Goal: Information Seeking & Learning: Learn about a topic

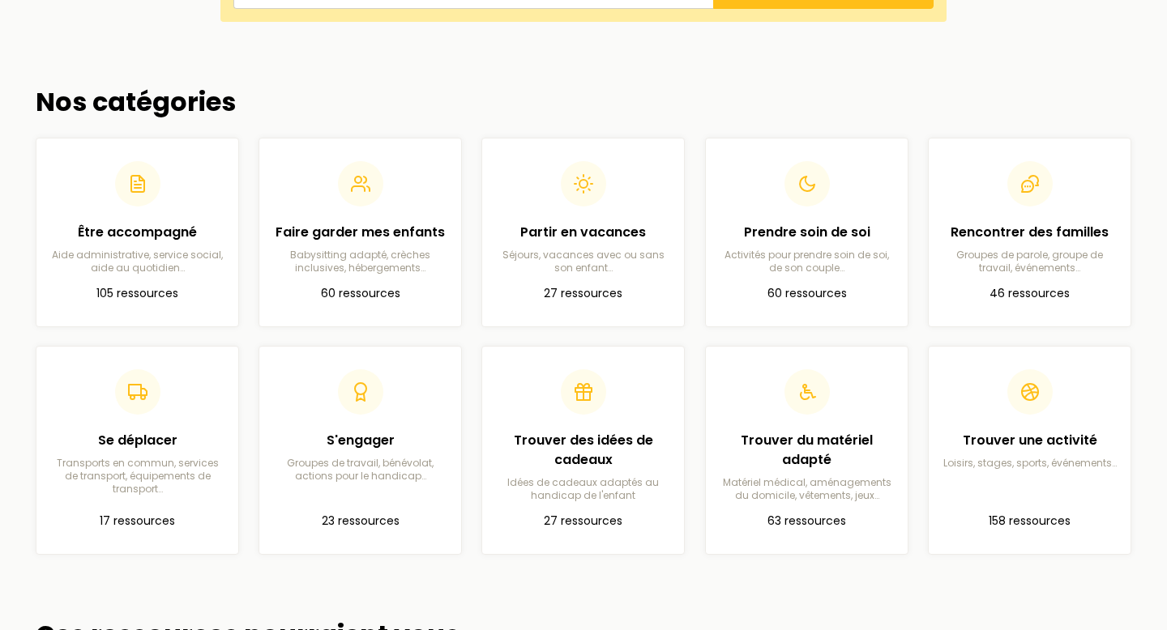
scroll to position [390, 0]
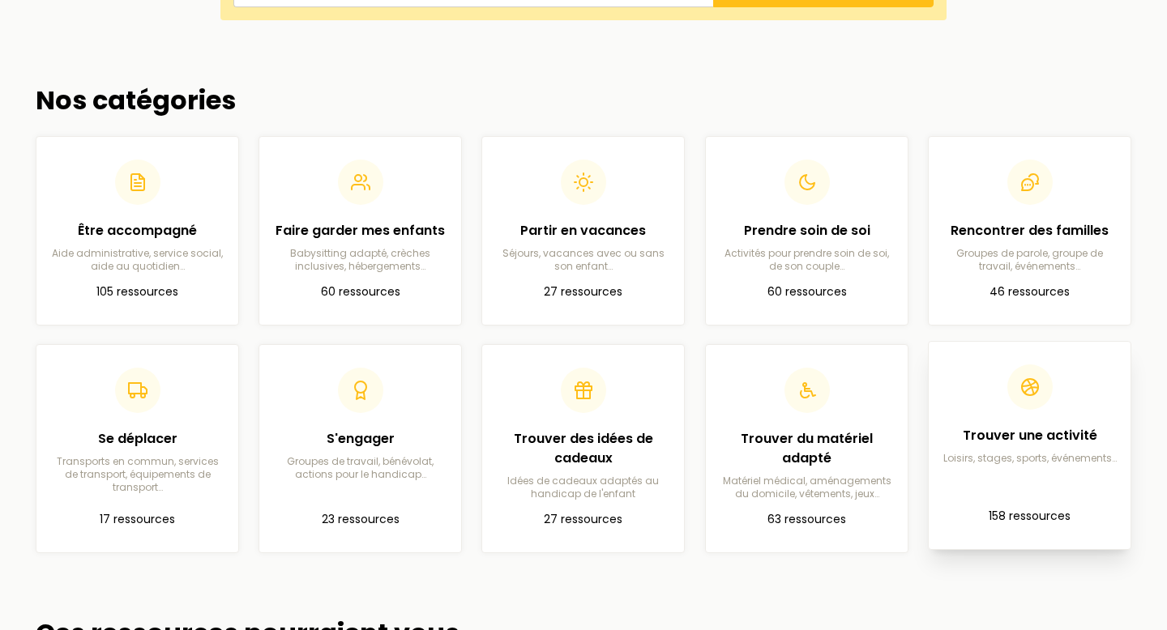
click at [1051, 460] on p "Loisirs, stages, sports, événements…" at bounding box center [1029, 458] width 176 height 13
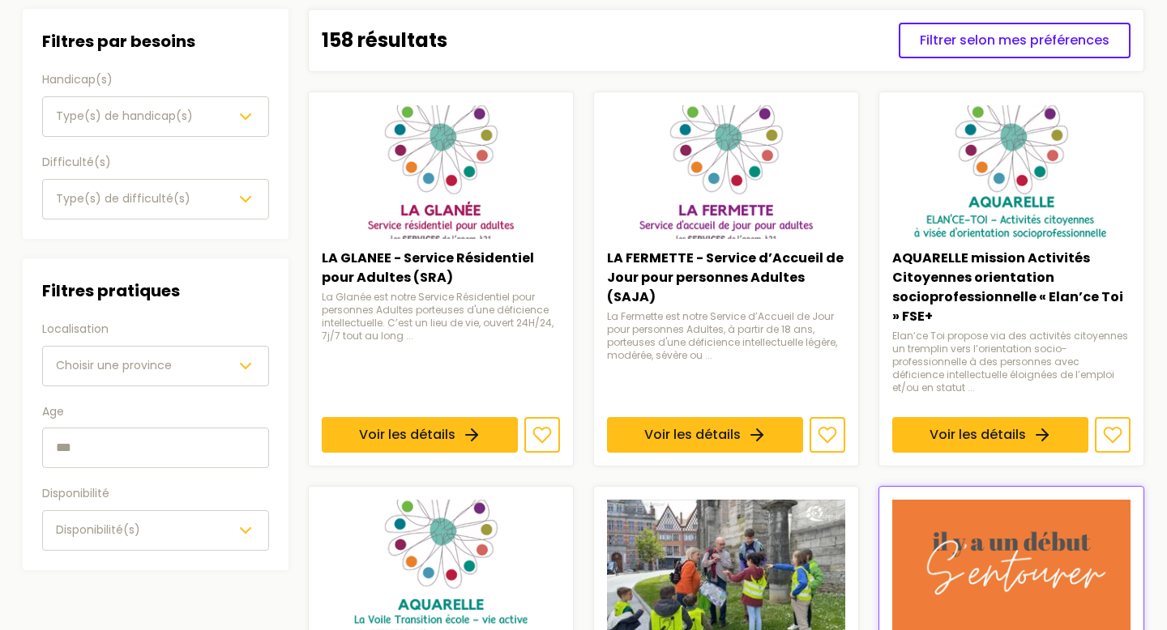
scroll to position [184, 0]
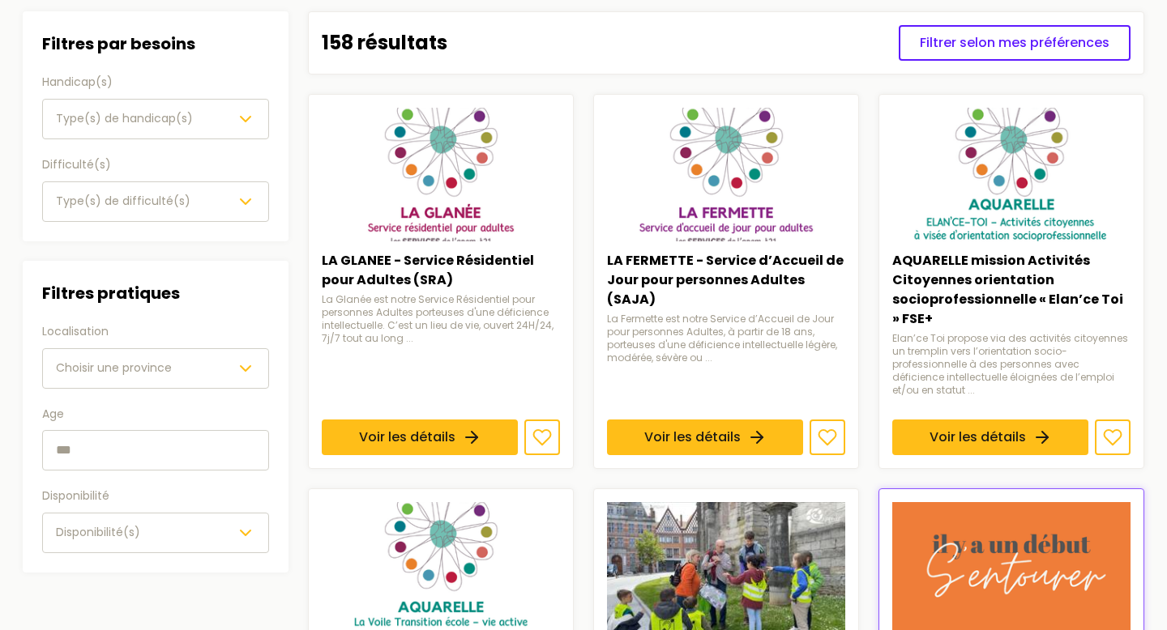
click at [213, 113] on div "Type(s) de handicap(s)" at bounding box center [155, 118] width 199 height 19
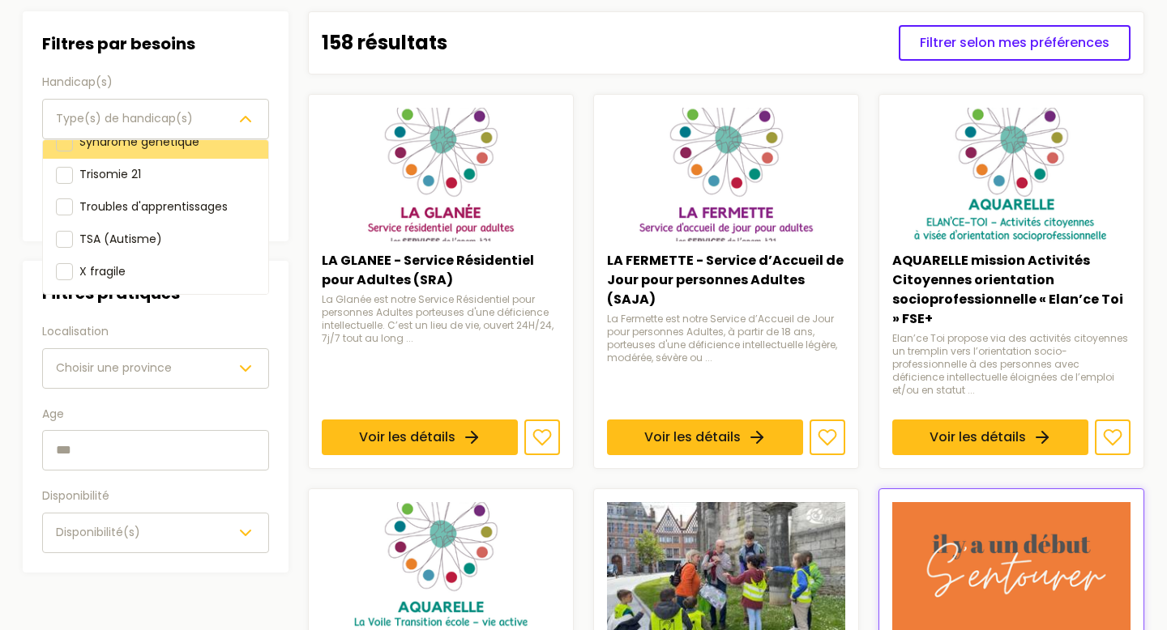
scroll to position [277, 0]
click at [211, 74] on div "Handicap(s) Type(s) de handicap(s) Déficience auditive Déficience intellectuell…" at bounding box center [155, 106] width 227 height 66
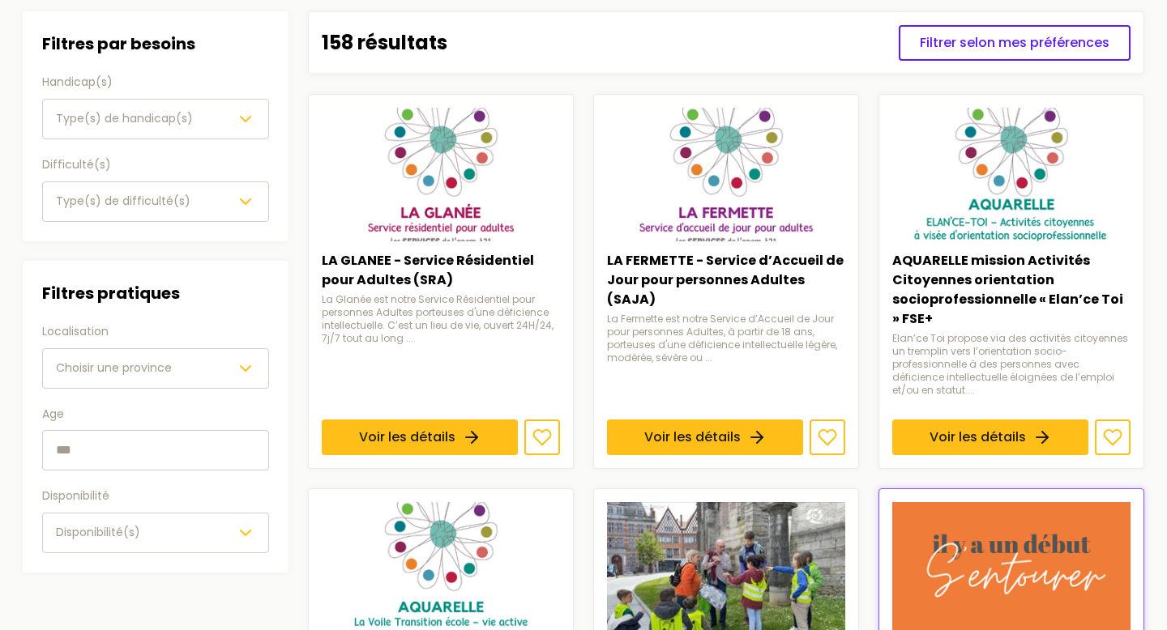
click at [228, 204] on div "Type(s) de difficulté(s)" at bounding box center [155, 201] width 199 height 19
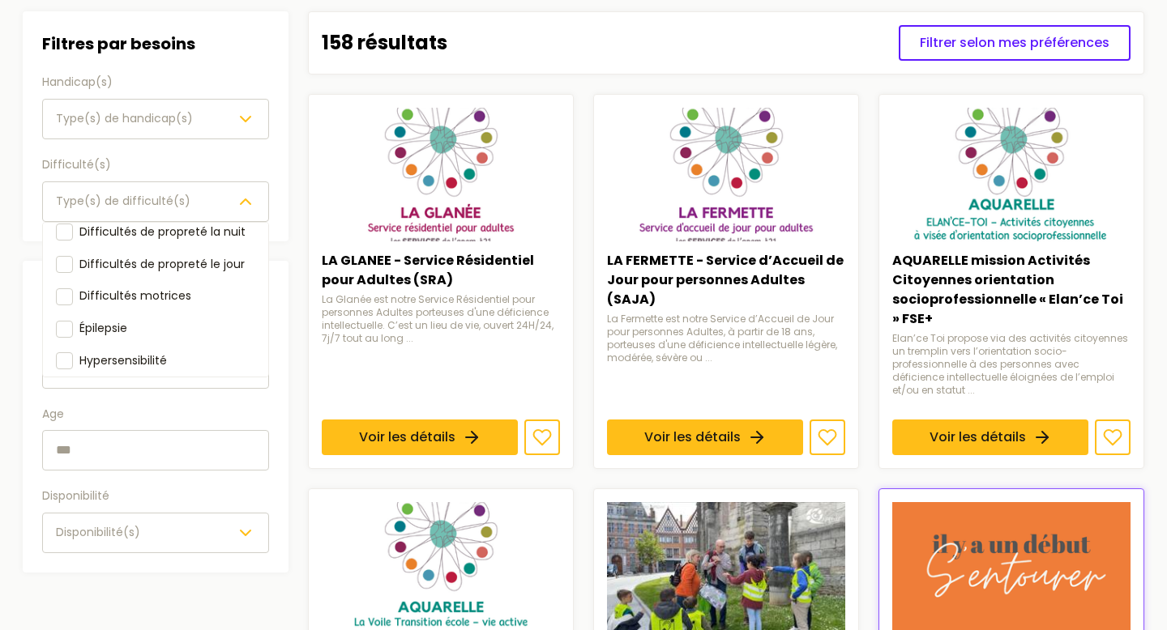
scroll to position [49, 0]
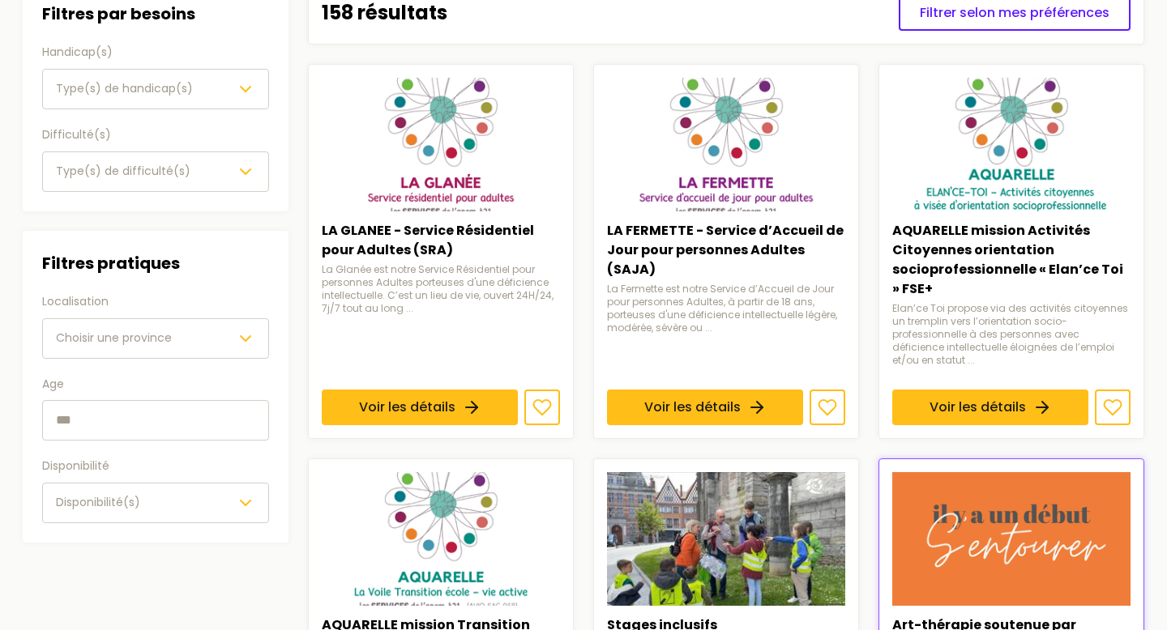
scroll to position [223, 0]
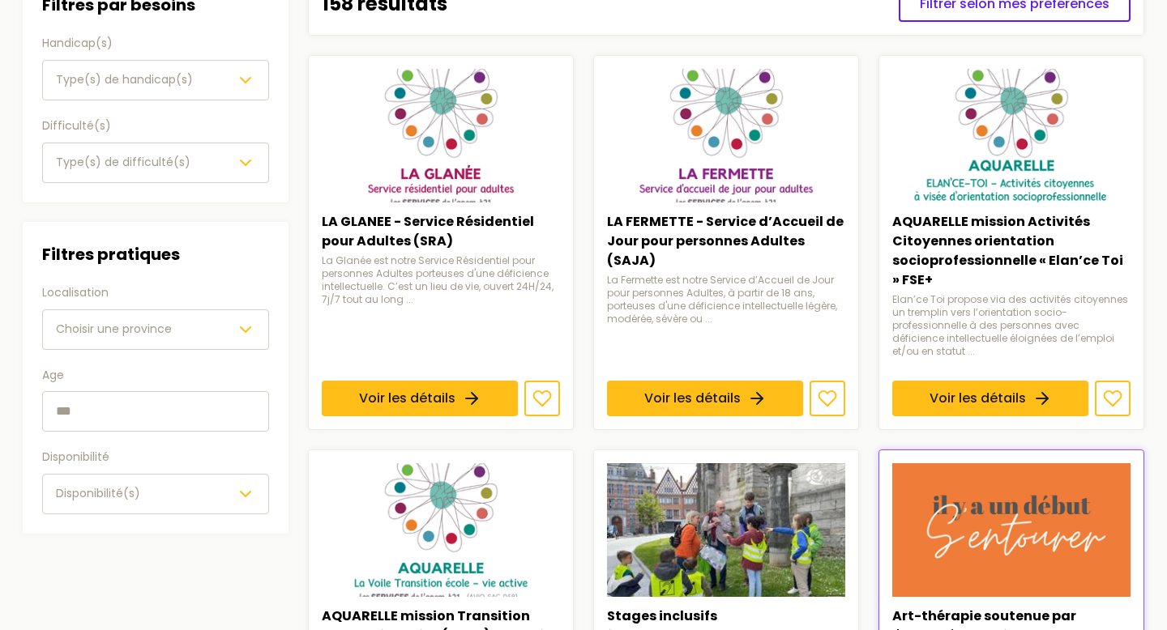
click at [224, 326] on div "Choisir une province" at bounding box center [155, 329] width 199 height 19
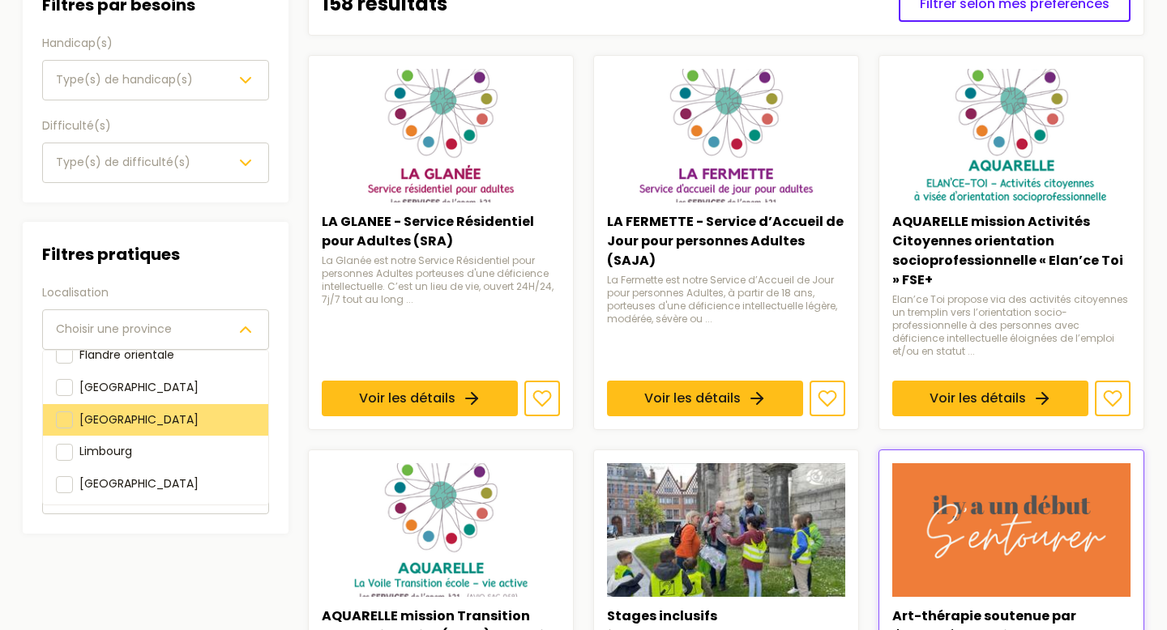
scroll to position [181, 0]
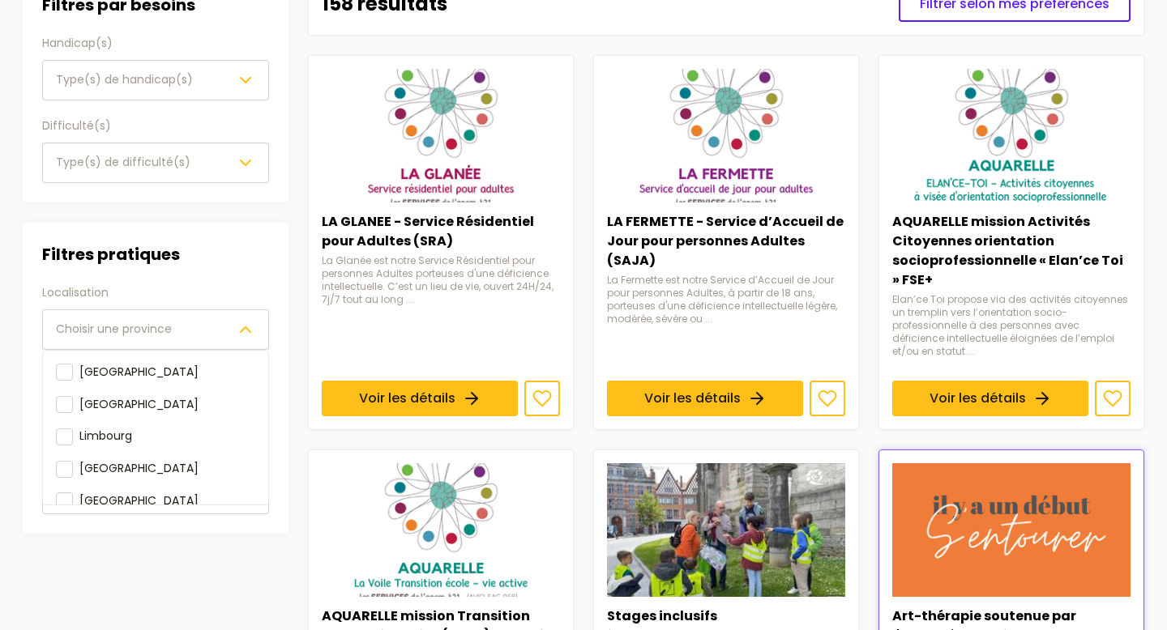
click at [285, 231] on div "Filtres pratiques Localisation Choisir une province Anvers Brabant flamand & Br…" at bounding box center [156, 378] width 266 height 312
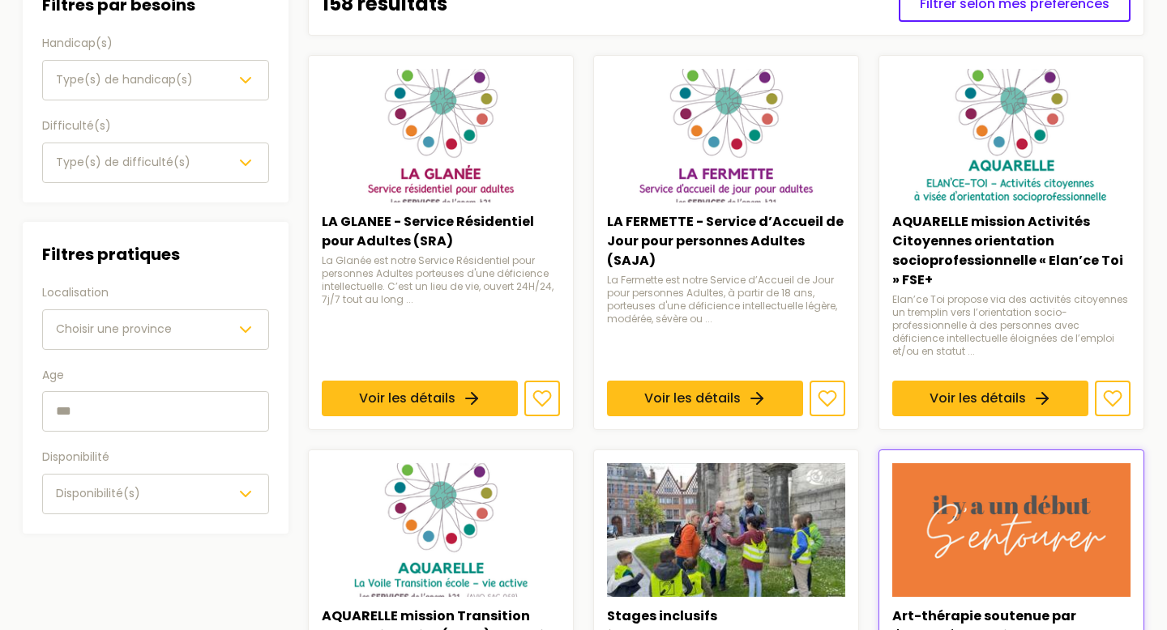
click at [232, 498] on div "Disponibilité(s)" at bounding box center [155, 493] width 199 height 19
click at [284, 297] on div "Filtres pratiques Localisation Choisir une province Age Disponibilité Disponibi…" at bounding box center [156, 378] width 266 height 312
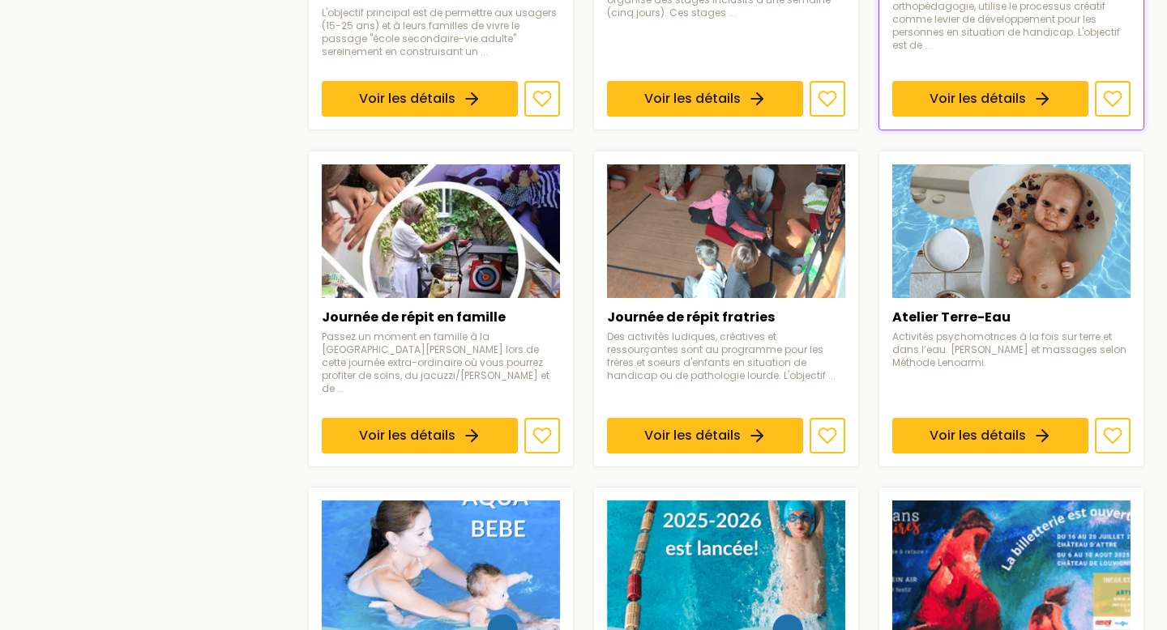
scroll to position [893, 0]
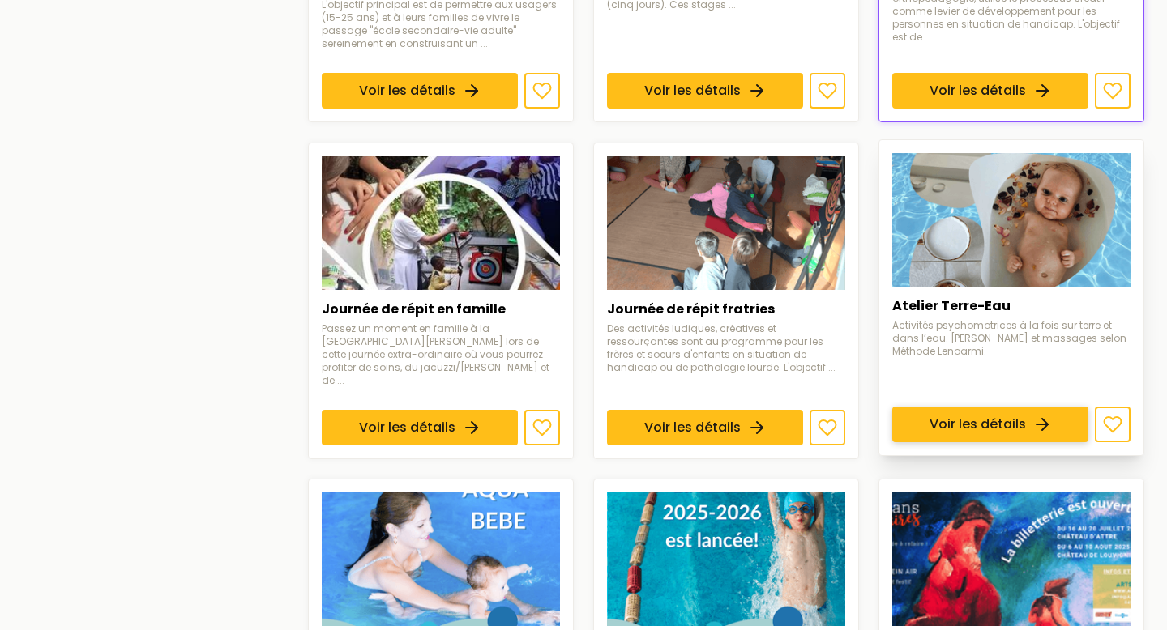
click at [927, 407] on link "Voir les détails" at bounding box center [990, 425] width 196 height 36
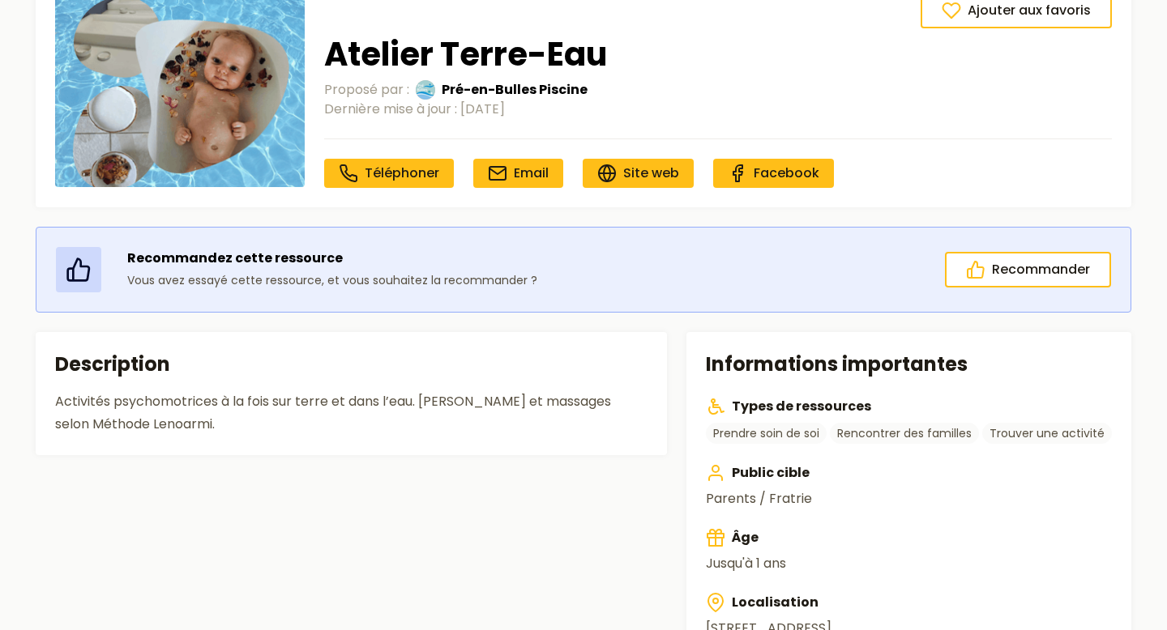
scroll to position [114, 0]
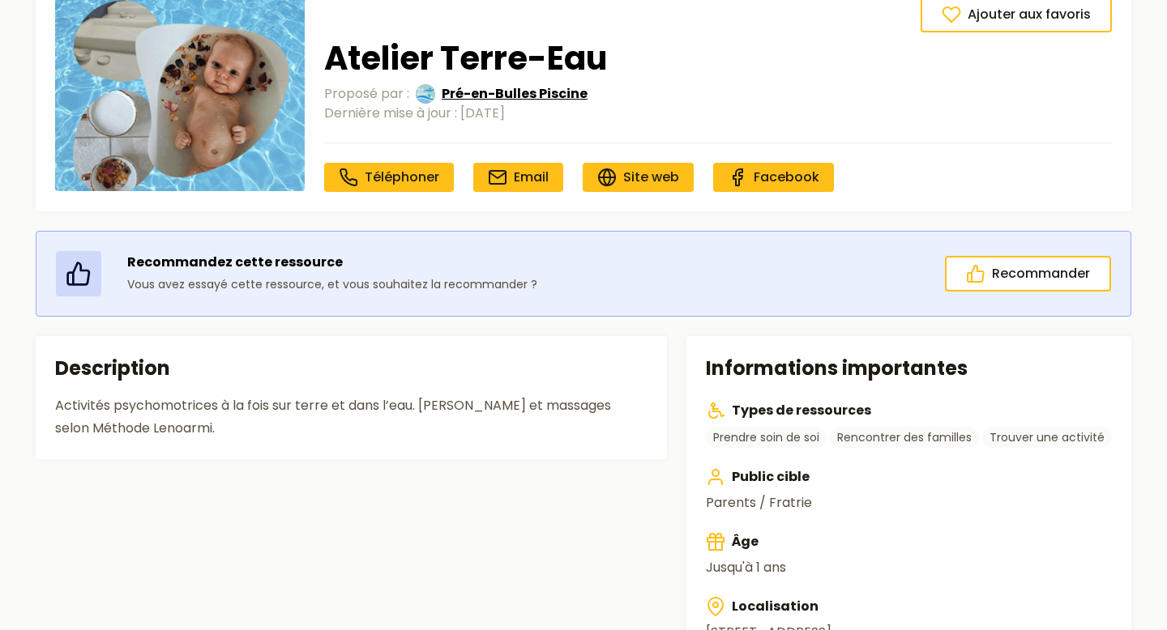
click at [488, 96] on span "Pré-en-Bulles Piscine" at bounding box center [515, 93] width 146 height 19
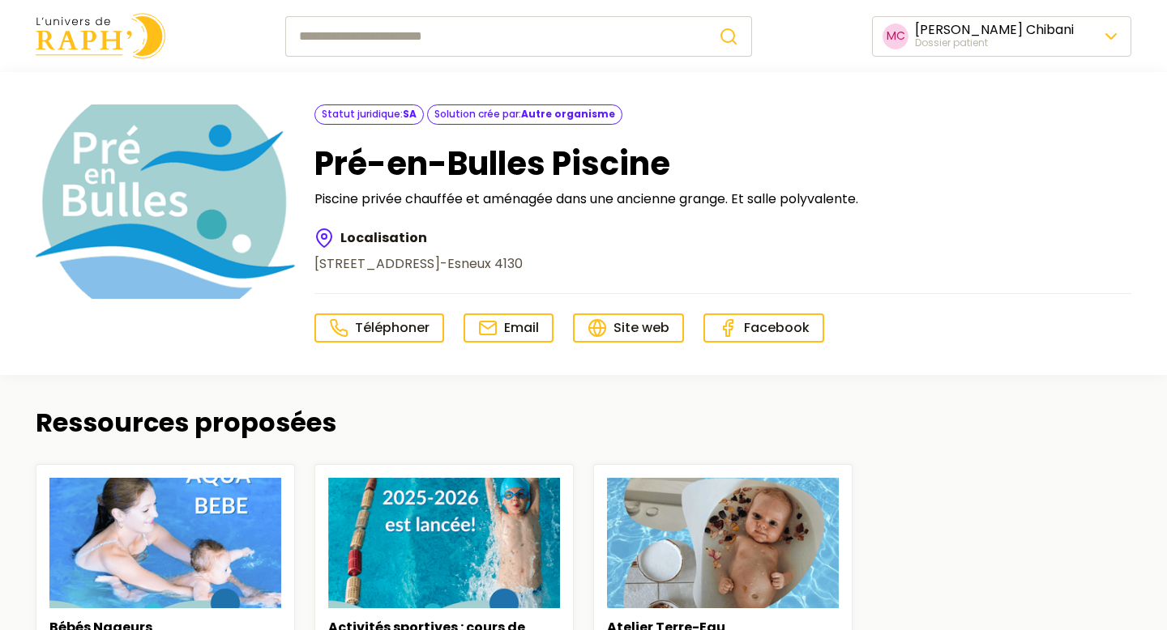
scroll to position [114, 0]
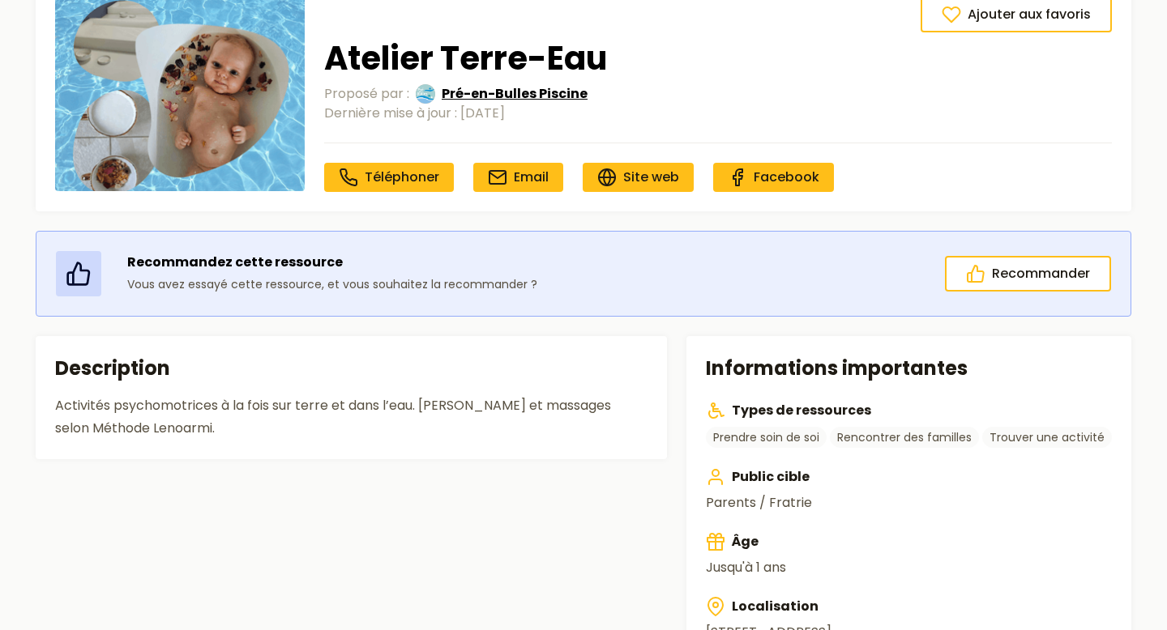
click at [472, 90] on span "Pré-en-Bulles Piscine" at bounding box center [515, 93] width 146 height 19
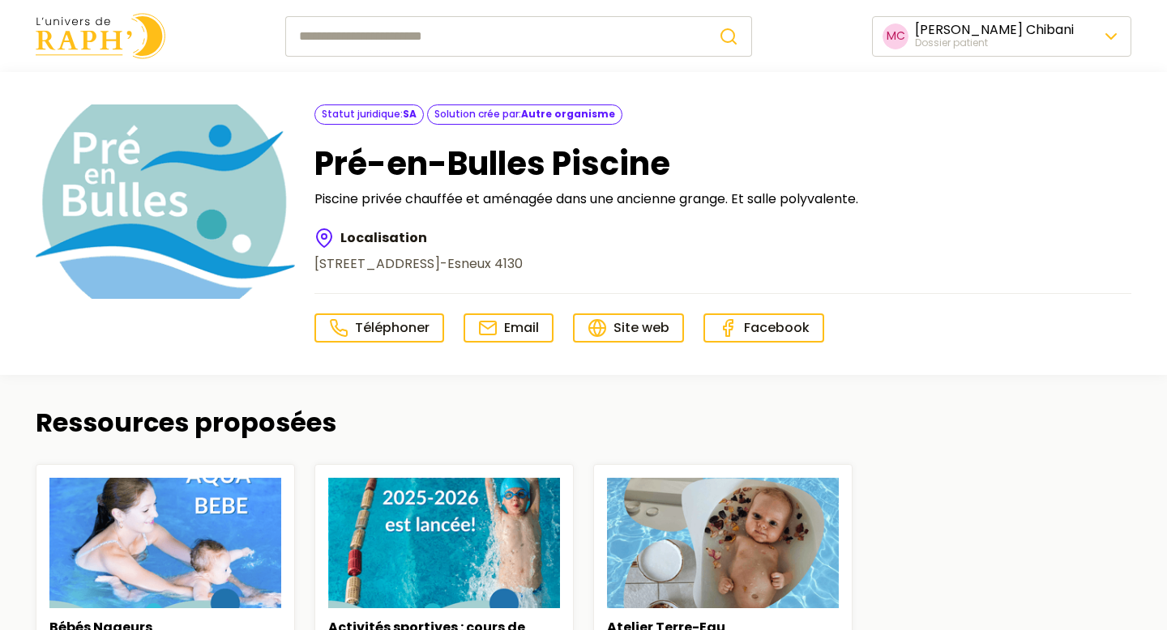
scroll to position [6, 0]
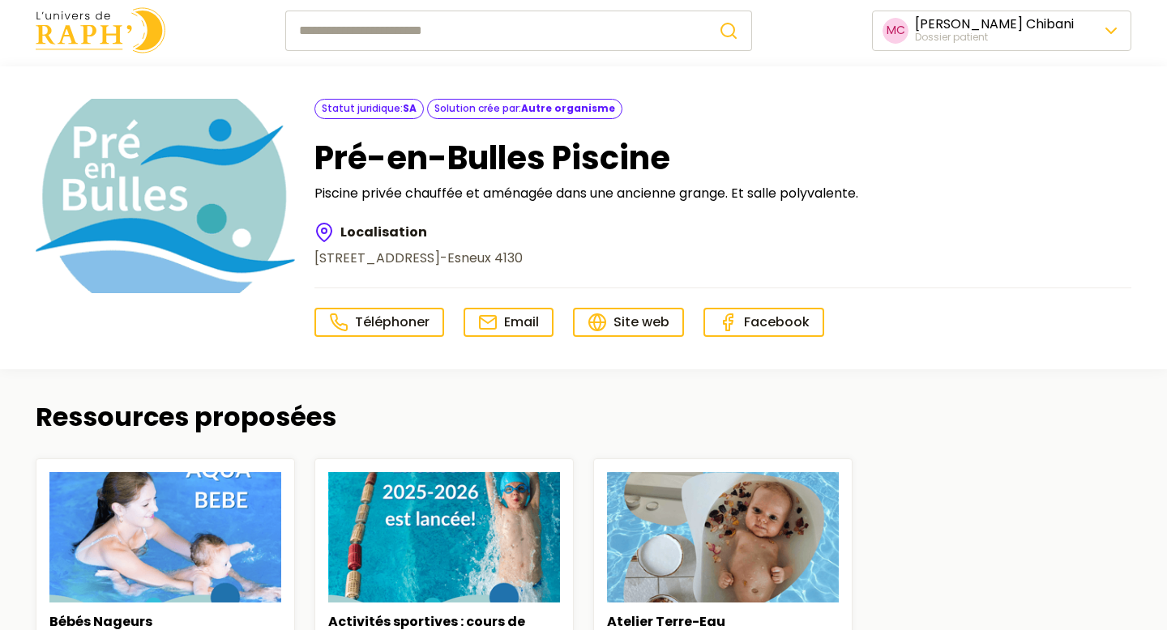
click at [112, 34] on img at bounding box center [101, 30] width 130 height 46
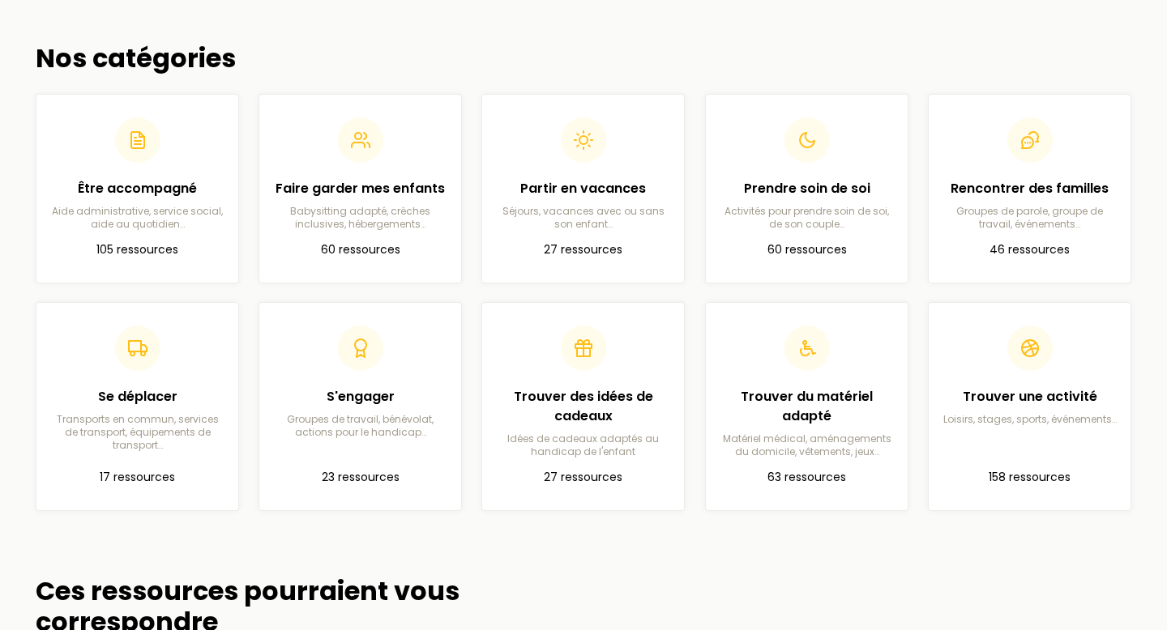
scroll to position [425, 0]
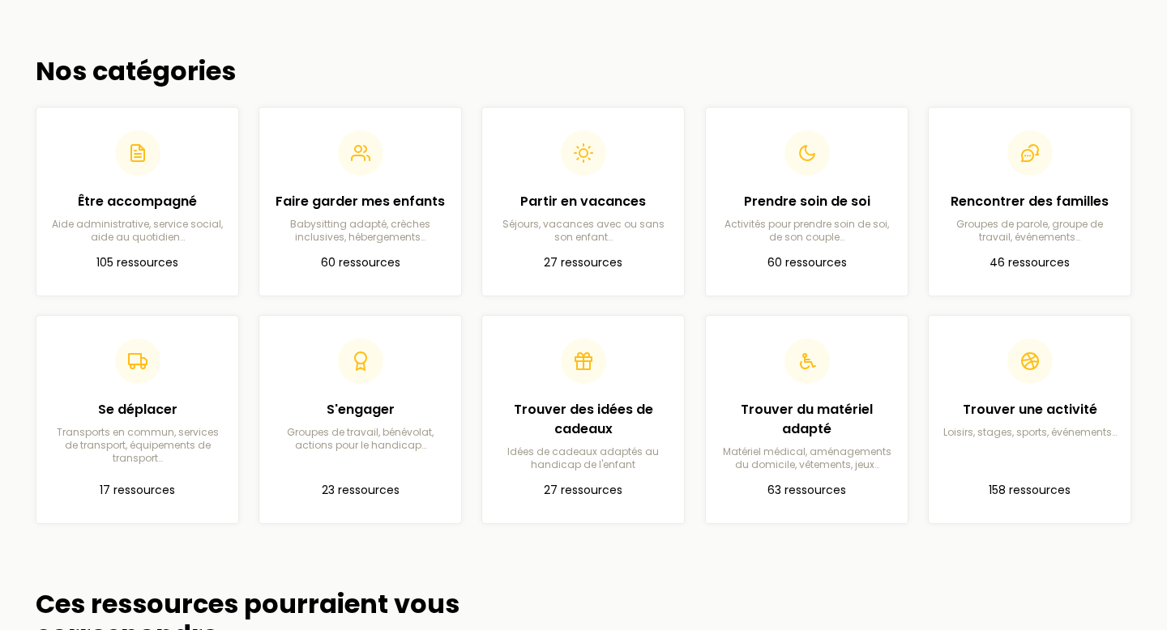
scroll to position [419, 0]
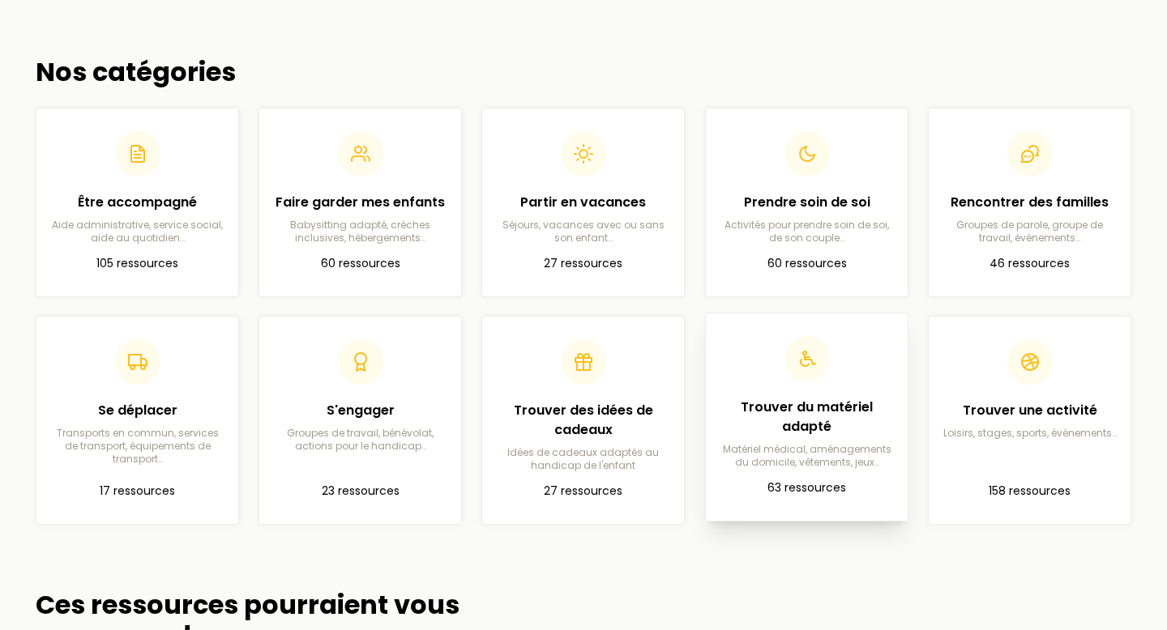
click at [843, 424] on h2 "Trouver du matériel adapté" at bounding box center [807, 417] width 176 height 39
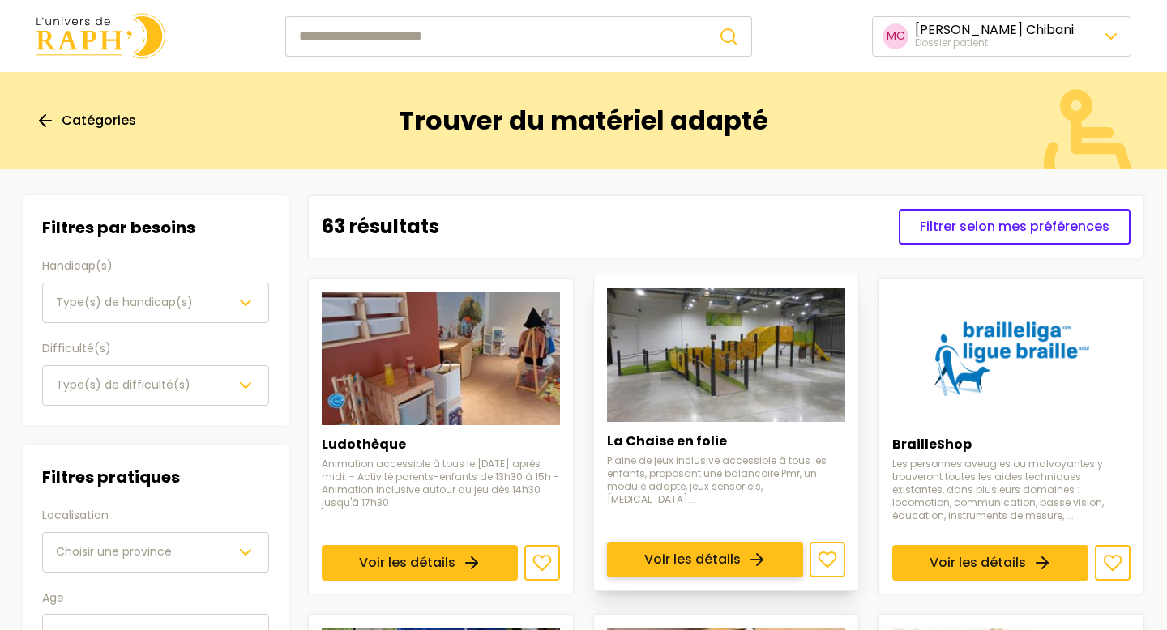
click at [753, 542] on link "Voir les détails" at bounding box center [705, 560] width 196 height 36
